Goal: Information Seeking & Learning: Find specific fact

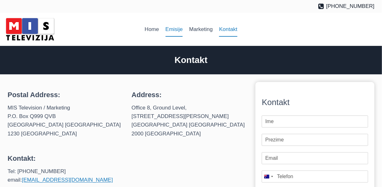
click at [177, 28] on link "Emisije" at bounding box center [174, 29] width 24 height 15
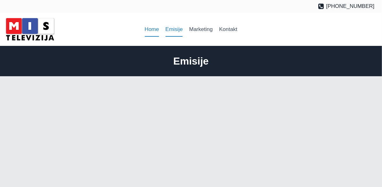
click at [147, 28] on link "Home" at bounding box center [151, 29] width 21 height 15
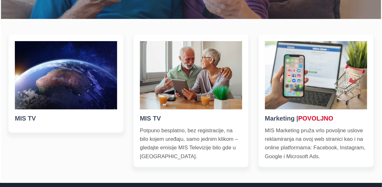
scroll to position [202, 0]
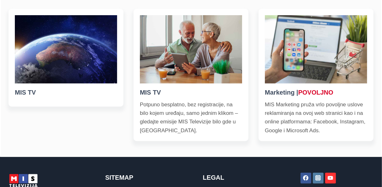
click at [177, 121] on p "Potpuno besplatno, bez registracije, na bilo kojem uređaju, samo jednim klikom …" at bounding box center [191, 117] width 102 height 34
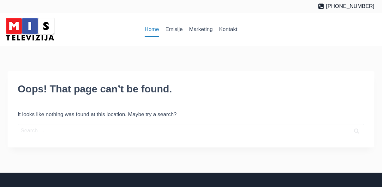
click at [150, 26] on link "Home" at bounding box center [151, 29] width 21 height 15
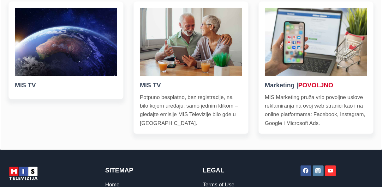
scroll to position [207, 0]
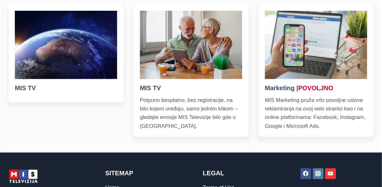
click at [33, 89] on h5 "MIS TV" at bounding box center [66, 87] width 102 height 9
click at [41, 68] on img at bounding box center [66, 45] width 102 height 68
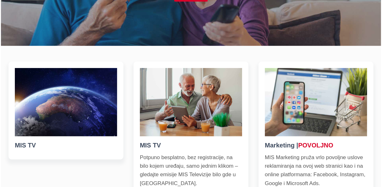
scroll to position [156, 0]
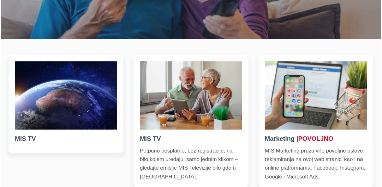
click at [62, 81] on img at bounding box center [66, 95] width 102 height 68
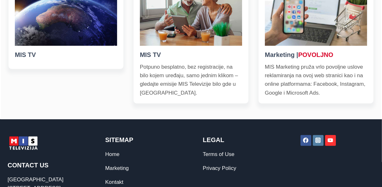
scroll to position [232, 0]
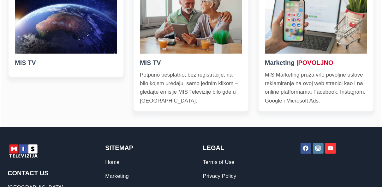
click at [156, 61] on h5 "MIS TV" at bounding box center [191, 62] width 102 height 9
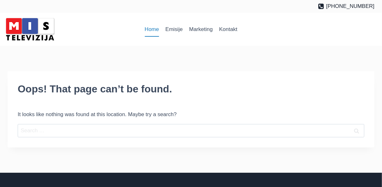
click at [158, 31] on link "Home" at bounding box center [151, 29] width 21 height 15
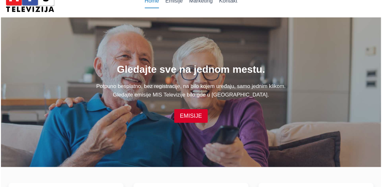
scroll to position [51, 0]
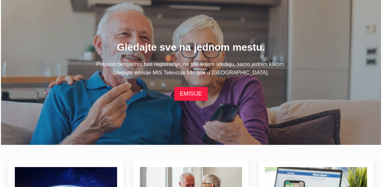
click at [196, 91] on link "EMISIJE" at bounding box center [190, 94] width 33 height 14
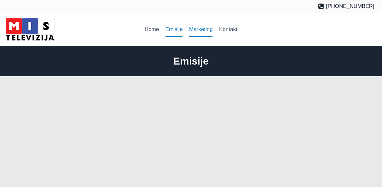
click at [194, 28] on link "Marketing" at bounding box center [201, 29] width 30 height 15
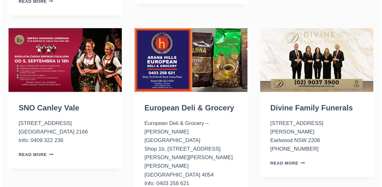
scroll to position [404, 0]
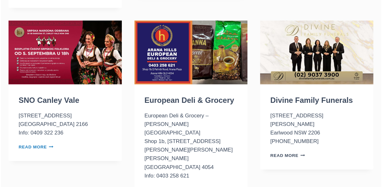
click at [36, 144] on link "Read More SNO Canley Vale Continue" at bounding box center [36, 146] width 35 height 5
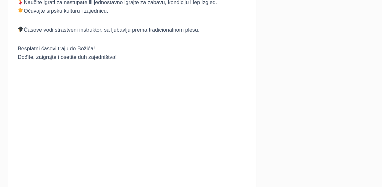
scroll to position [353, 0]
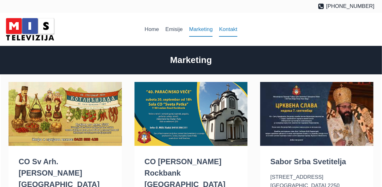
click at [232, 29] on link "Kontakt" at bounding box center [228, 29] width 25 height 15
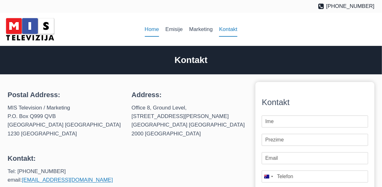
click at [150, 29] on link "Home" at bounding box center [151, 29] width 21 height 15
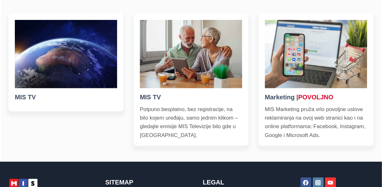
scroll to position [202, 0]
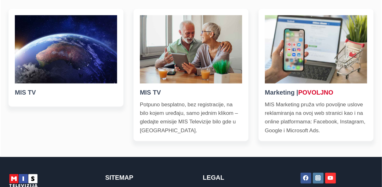
click at [167, 110] on p "Potpuno besplatno, bez registracije, na bilo kojem uređaju, samo jednim klikom …" at bounding box center [191, 117] width 102 height 34
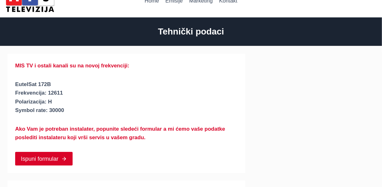
scroll to position [25, 0]
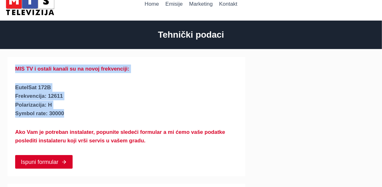
drag, startPoint x: 16, startPoint y: 68, endPoint x: 73, endPoint y: 111, distance: 71.0
click at [73, 111] on div "MIS TV i ostali kanali su na novoj frekvenciji: EutelSat 172B Frekvencija: 1261…" at bounding box center [126, 116] width 223 height 104
copy div "MIS TV i ostali kanali su na novoj frekvenciji: EutelSat 172B Frekvencija: 1261…"
